Goal: Check status: Check status

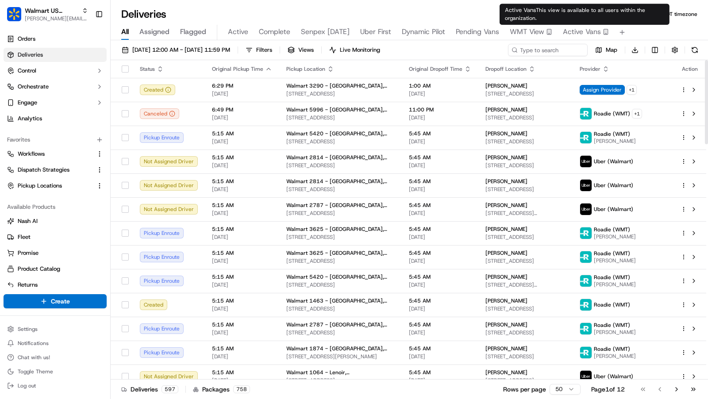
click at [579, 36] on span "Active Vans" at bounding box center [582, 32] width 38 height 11
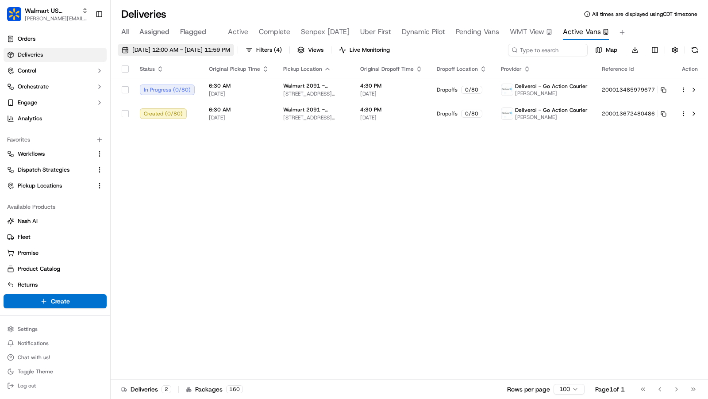
click at [230, 51] on span "09/22/2025 12:00 AM - 09/22/2025 11:59 PM" at bounding box center [181, 50] width 98 height 8
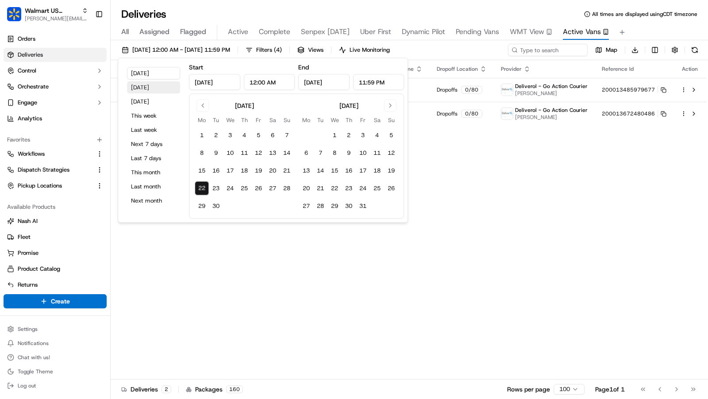
click at [155, 88] on button "Yesterday" at bounding box center [153, 87] width 53 height 12
type input "Sep 21, 2025"
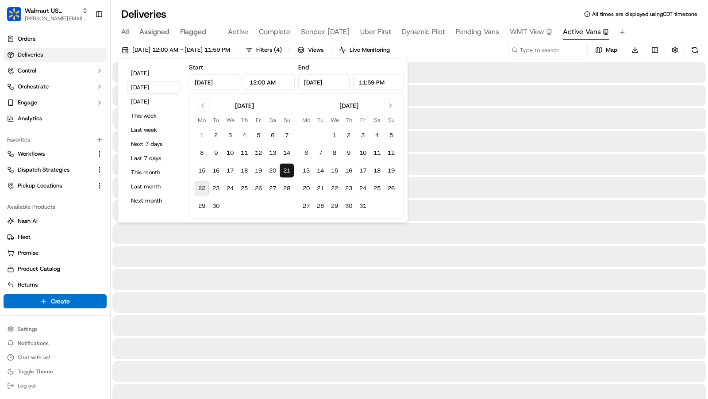
click at [673, 18] on div "Deliveries All times are displayed using CDT timezone" at bounding box center [409, 14] width 597 height 14
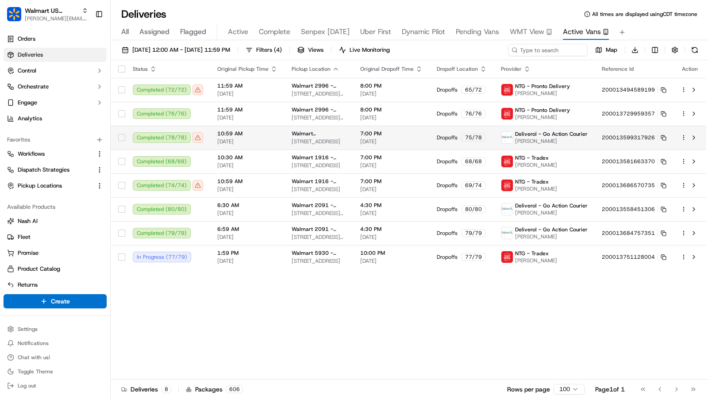
click at [343, 139] on span "19501 NW 27TH AVE, MIAMI GARDENS, FL 33056, US" at bounding box center [319, 141] width 54 height 7
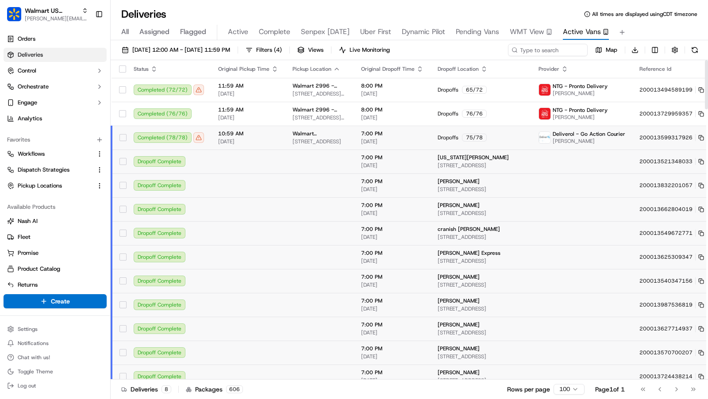
click at [685, 135] on html "Walmart US Stores charles@usenash.com Toggle Sidebar Orders Deliveries Control …" at bounding box center [354, 199] width 708 height 399
click at [651, 160] on div "Delivery Details ⌘+⏎" at bounding box center [659, 165] width 96 height 15
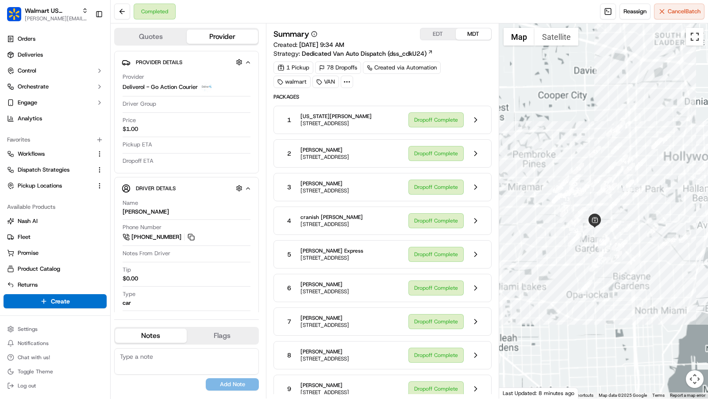
click at [693, 39] on button "Toggle fullscreen view" at bounding box center [695, 37] width 18 height 18
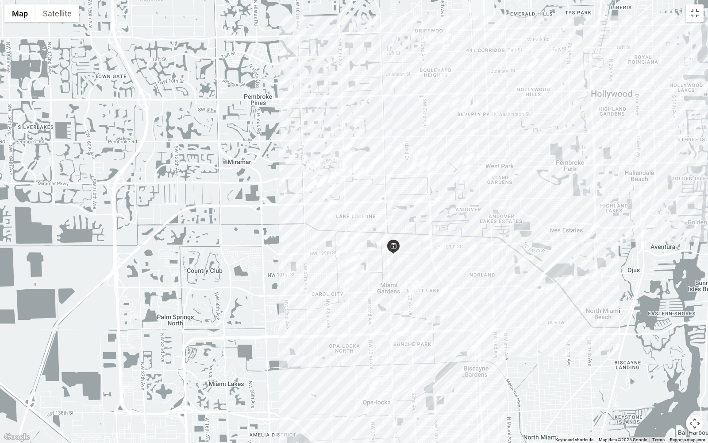
drag, startPoint x: 620, startPoint y: 262, endPoint x: 598, endPoint y: 263, distance: 22.1
click at [598, 263] on div at bounding box center [354, 221] width 708 height 443
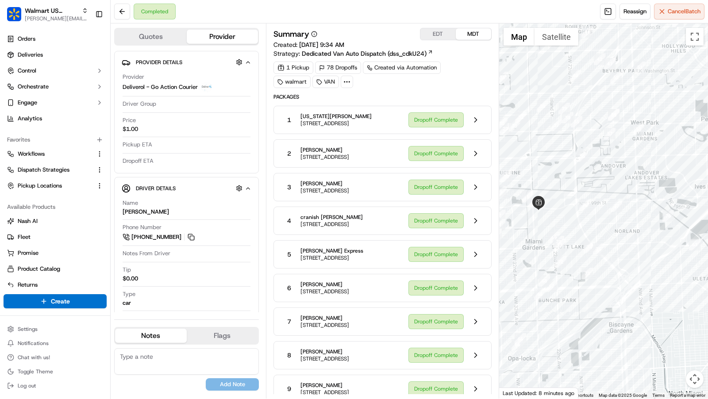
drag, startPoint x: 645, startPoint y: 194, endPoint x: 546, endPoint y: 147, distance: 110.1
click at [546, 147] on div at bounding box center [603, 210] width 209 height 375
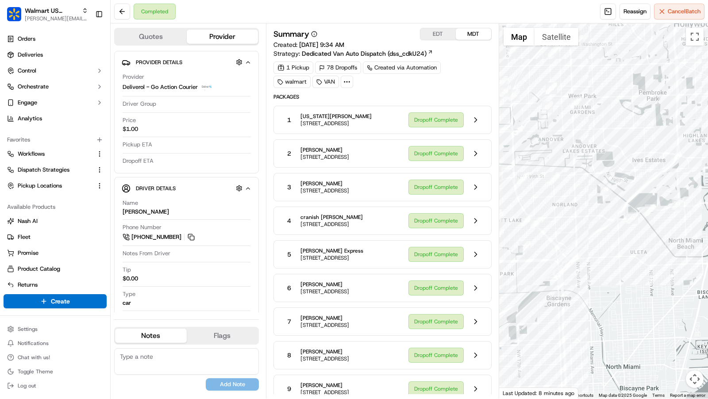
drag, startPoint x: 680, startPoint y: 176, endPoint x: 630, endPoint y: 157, distance: 52.9
click at [630, 158] on div at bounding box center [603, 210] width 209 height 375
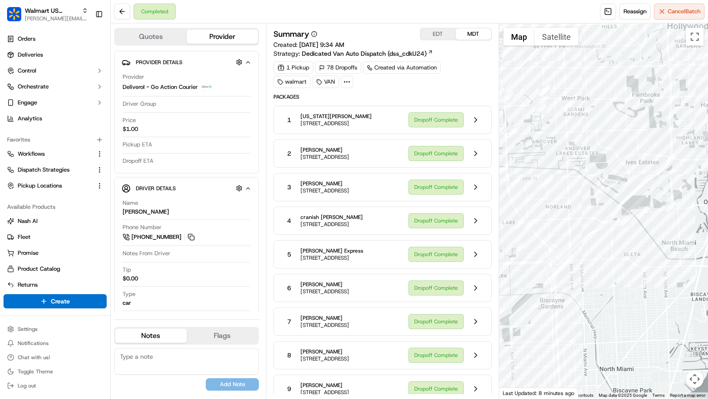
drag, startPoint x: 657, startPoint y: 144, endPoint x: 620, endPoint y: 172, distance: 46.1
click at [620, 172] on div at bounding box center [603, 210] width 209 height 375
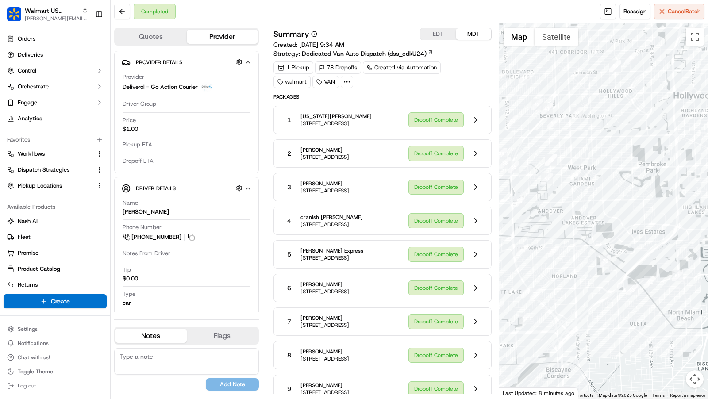
drag, startPoint x: 582, startPoint y: 124, endPoint x: 618, endPoint y: 168, distance: 56.3
click at [618, 168] on div at bounding box center [603, 210] width 209 height 375
drag, startPoint x: 618, startPoint y: 167, endPoint x: 659, endPoint y: 167, distance: 41.6
click at [659, 167] on div at bounding box center [603, 210] width 209 height 375
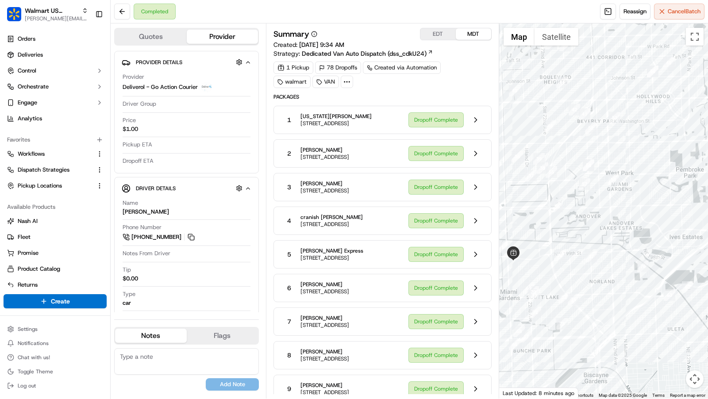
drag, startPoint x: 605, startPoint y: 83, endPoint x: 607, endPoint y: 106, distance: 23.0
click at [607, 106] on div at bounding box center [603, 210] width 209 height 375
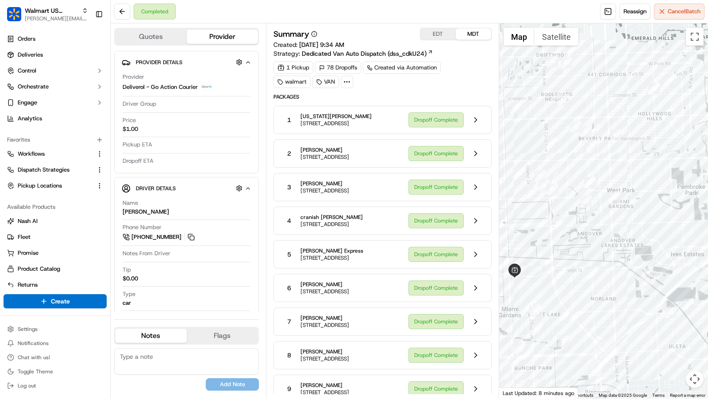
click at [600, 162] on div at bounding box center [603, 210] width 209 height 375
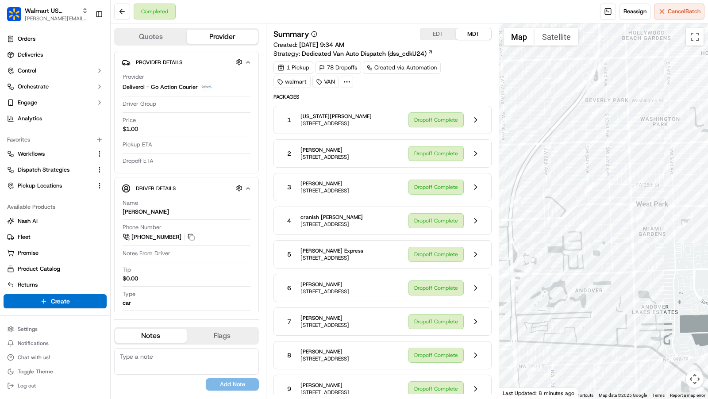
drag, startPoint x: 600, startPoint y: 188, endPoint x: 609, endPoint y: 171, distance: 19.8
click at [609, 171] on div at bounding box center [603, 210] width 209 height 375
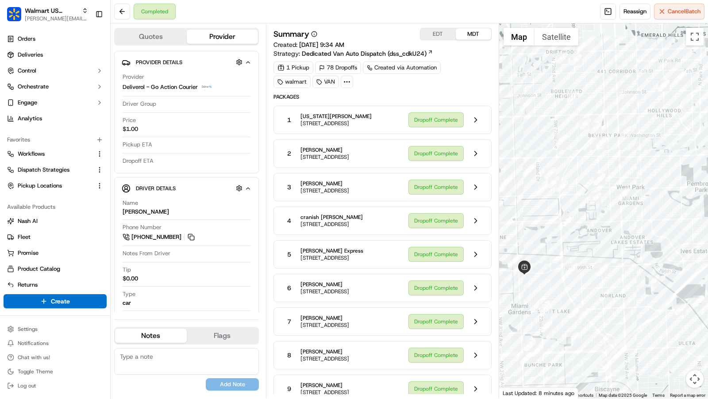
drag, startPoint x: 657, startPoint y: 192, endPoint x: 592, endPoint y: 180, distance: 66.1
click at [593, 180] on div at bounding box center [603, 210] width 209 height 375
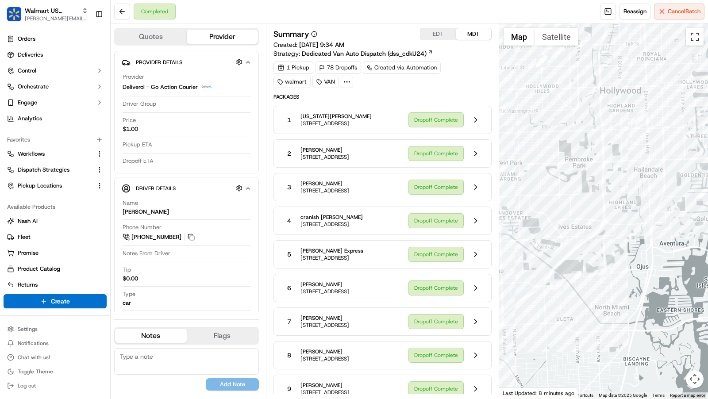
click at [693, 36] on button "Toggle fullscreen view" at bounding box center [695, 37] width 18 height 18
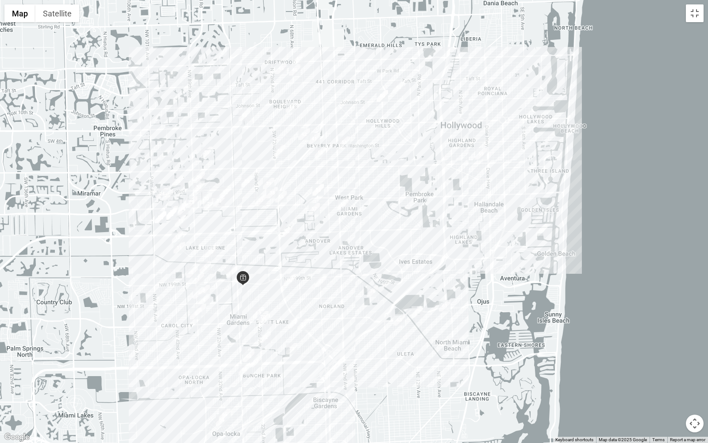
drag, startPoint x: 315, startPoint y: 212, endPoint x: 406, endPoint y: 236, distance: 94.4
click at [406, 236] on div at bounding box center [354, 221] width 708 height 443
